Goal: Task Accomplishment & Management: Manage account settings

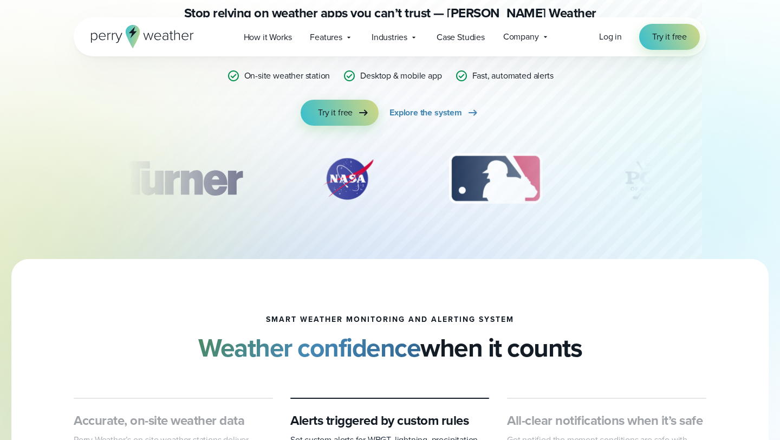
scroll to position [100, 0]
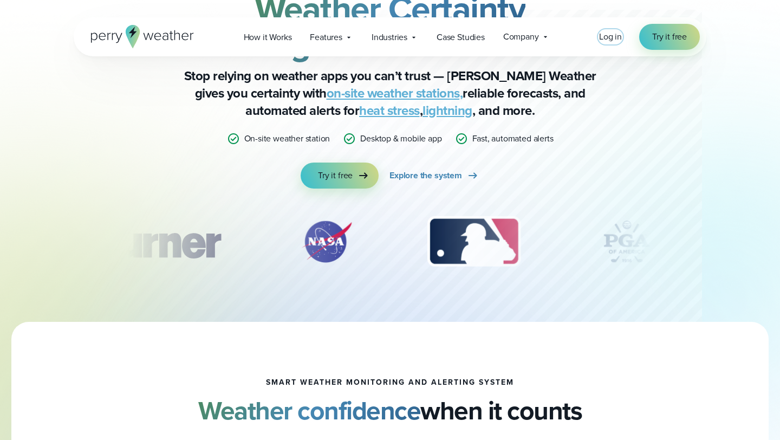
click at [608, 39] on span "Log in" at bounding box center [610, 36] width 23 height 12
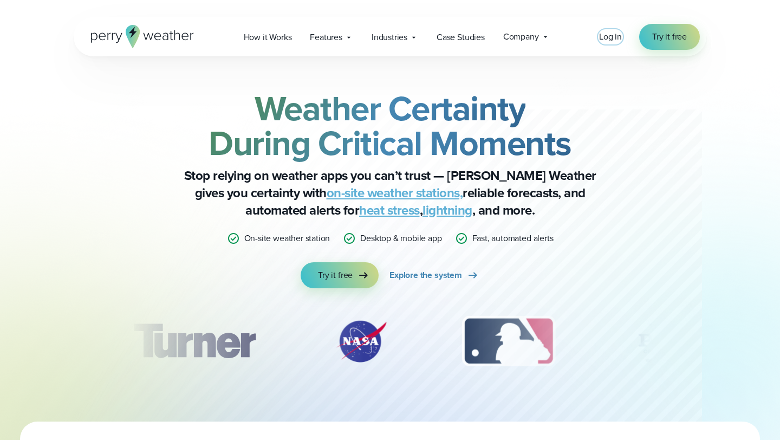
click at [613, 35] on span "Log in" at bounding box center [610, 36] width 23 height 12
